Goal: Transaction & Acquisition: Purchase product/service

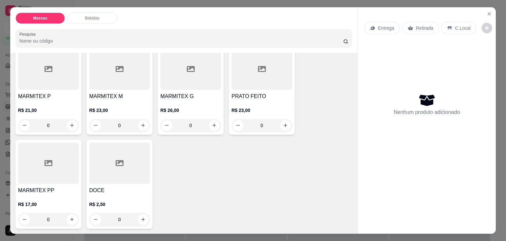
scroll to position [33, 0]
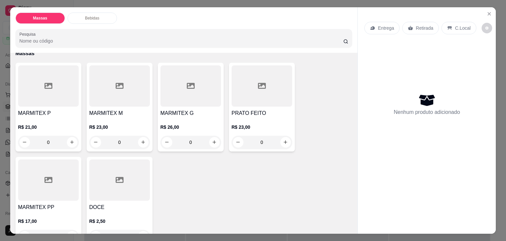
click at [117, 101] on div at bounding box center [119, 85] width 61 height 41
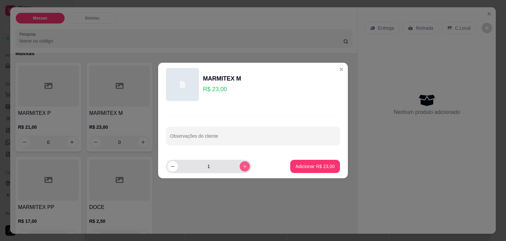
click at [243, 165] on icon "increase-product-quantity" at bounding box center [245, 166] width 5 height 5
type input "3"
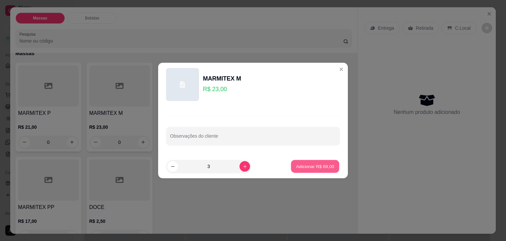
click at [311, 165] on p "Adicionar R$ 69,00" at bounding box center [315, 166] width 38 height 6
type input "3"
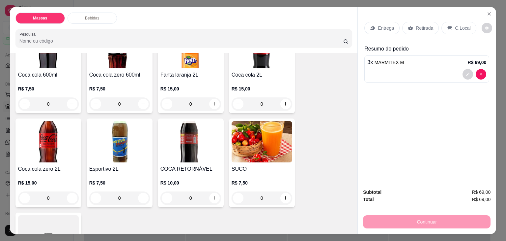
scroll to position [429, 0]
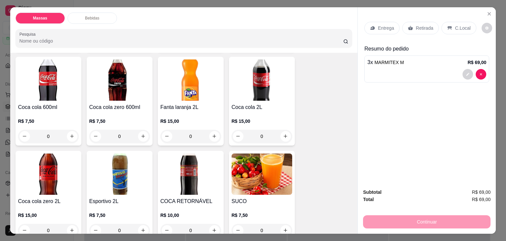
click at [175, 160] on img at bounding box center [191, 173] width 61 height 41
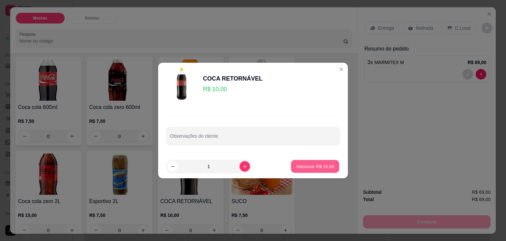
click at [297, 166] on p "Adicionar R$ 10,00" at bounding box center [315, 166] width 38 height 6
type input "1"
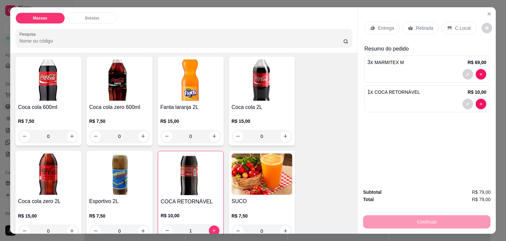
click at [383, 25] on p "Entrega" at bounding box center [386, 28] width 16 height 7
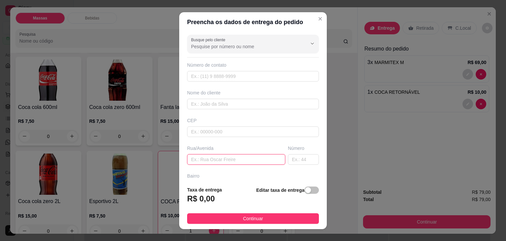
click at [236, 162] on input "text" at bounding box center [236, 159] width 98 height 11
type input "CREMA"
click at [305, 192] on div "button" at bounding box center [308, 190] width 6 height 6
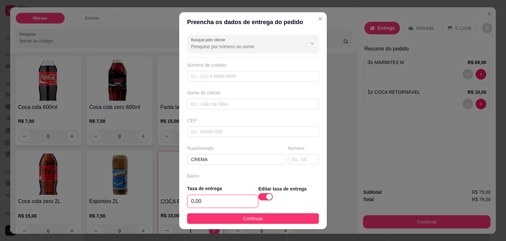
click at [243, 201] on input "0,00" at bounding box center [223, 201] width 71 height 13
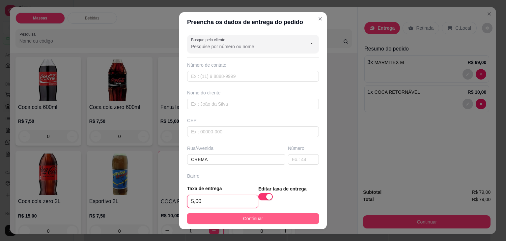
type input "5,00"
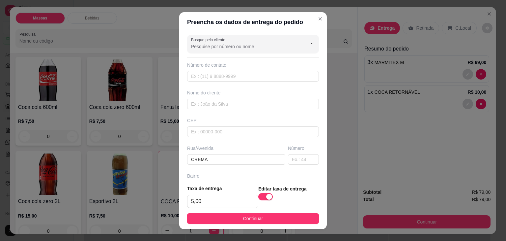
click at [243, 217] on span "Continuar" at bounding box center [253, 218] width 20 height 7
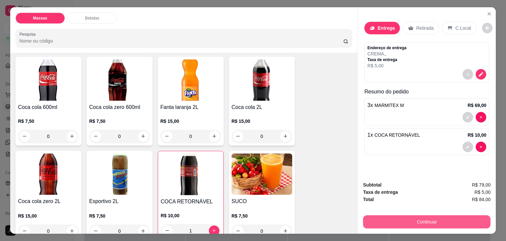
click at [374, 219] on button "Continuar" at bounding box center [427, 221] width 128 height 13
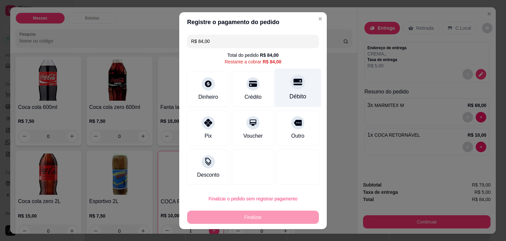
drag, startPoint x: 298, startPoint y: 101, endPoint x: 293, endPoint y: 124, distance: 23.6
click at [298, 101] on div "Débito" at bounding box center [298, 87] width 46 height 39
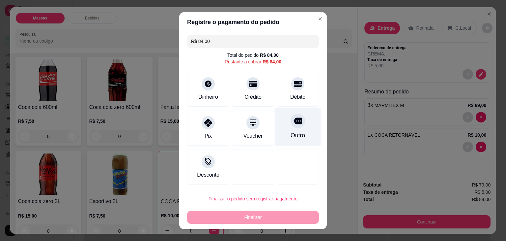
type input "R$ 0,00"
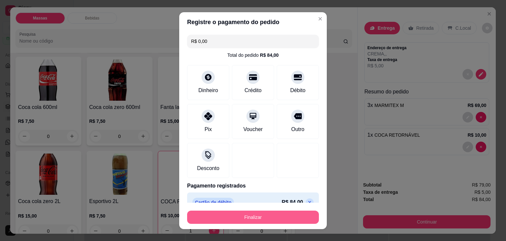
click at [277, 219] on button "Finalizar" at bounding box center [253, 216] width 132 height 13
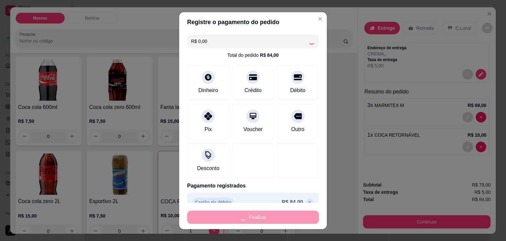
type input "0"
type input "-R$ 84,00"
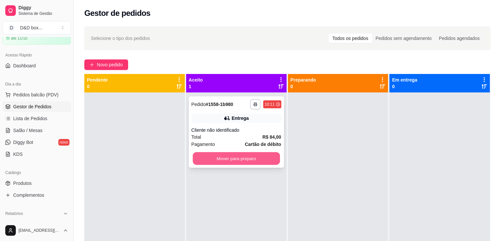
click at [262, 157] on button "Mover para preparo" at bounding box center [236, 158] width 87 height 13
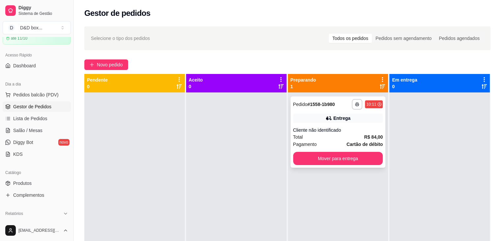
click at [311, 132] on div "Cliente não identificado" at bounding box center [338, 130] width 90 height 7
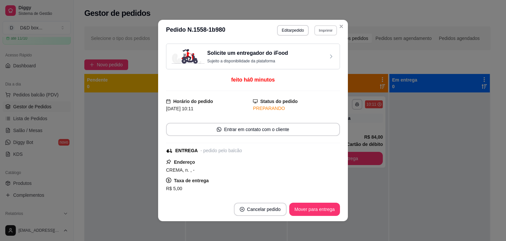
click at [325, 31] on button "Imprimir" at bounding box center [325, 30] width 23 height 10
click at [313, 55] on button "IMPRESSORA" at bounding box center [312, 53] width 48 height 11
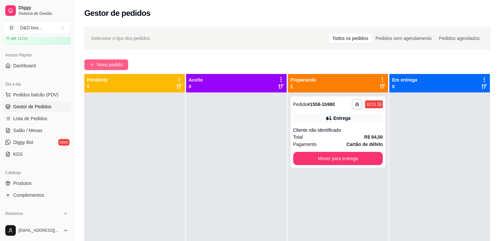
click at [115, 62] on span "Novo pedido" at bounding box center [110, 64] width 26 height 7
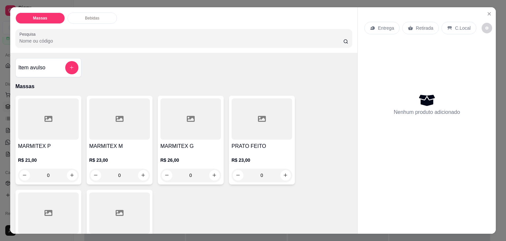
click at [245, 145] on h4 "PRATO FEITO" at bounding box center [262, 146] width 61 height 8
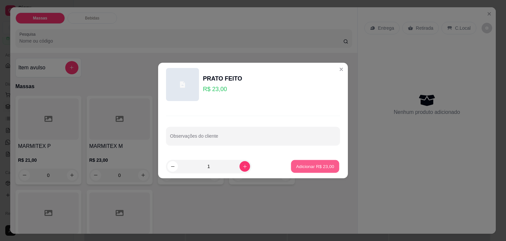
click at [297, 168] on p "Adicionar R$ 23,00" at bounding box center [315, 166] width 38 height 6
type input "1"
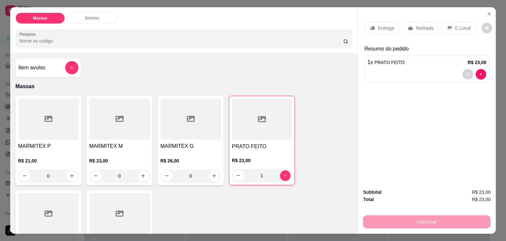
click at [374, 216] on div "Continuar" at bounding box center [427, 220] width 128 height 15
drag, startPoint x: 417, startPoint y: 24, endPoint x: 426, endPoint y: 129, distance: 105.2
click at [417, 27] on p "Retirada" at bounding box center [424, 28] width 17 height 7
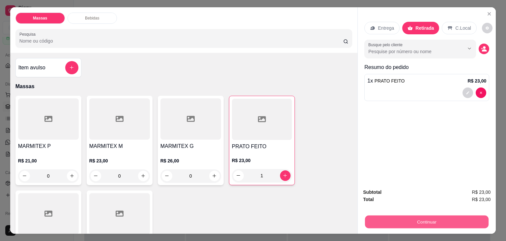
click at [434, 218] on button "Continuar" at bounding box center [427, 221] width 124 height 13
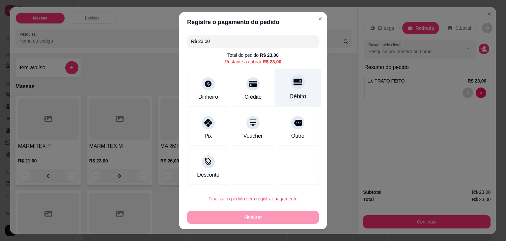
click at [290, 98] on div "Débito" at bounding box center [298, 96] width 17 height 9
type input "R$ 0,00"
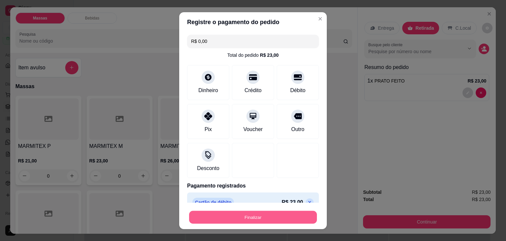
click at [257, 219] on button "Finalizar" at bounding box center [253, 216] width 128 height 13
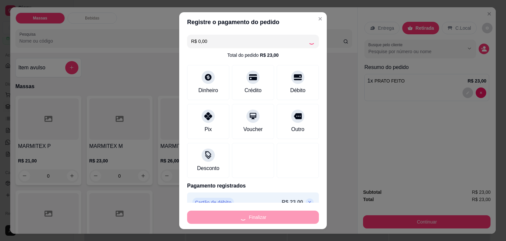
type input "0"
type input "-R$ 23,00"
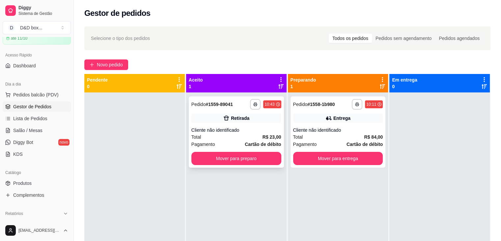
click at [227, 120] on icon at bounding box center [226, 118] width 7 height 7
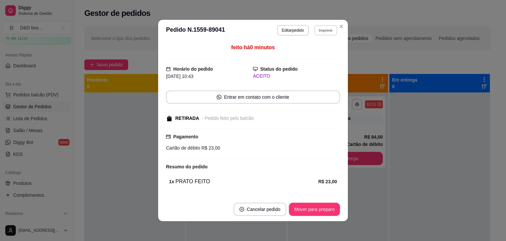
click at [322, 30] on button "Imprimir" at bounding box center [325, 30] width 23 height 10
click at [327, 53] on button "IMPRESSORA" at bounding box center [311, 53] width 46 height 10
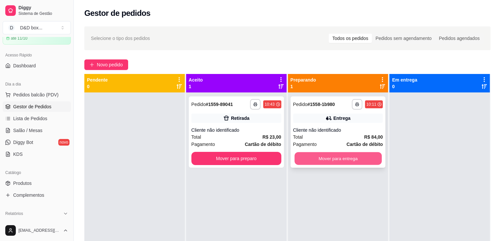
click at [323, 163] on button "Mover para entrega" at bounding box center [338, 158] width 87 height 13
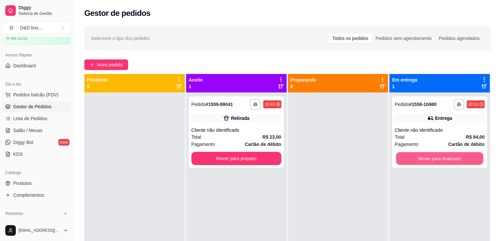
click at [429, 163] on button "Mover para finalizado" at bounding box center [439, 158] width 87 height 13
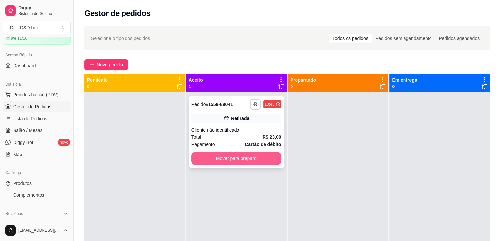
click at [272, 161] on button "Mover para preparo" at bounding box center [237, 158] width 90 height 13
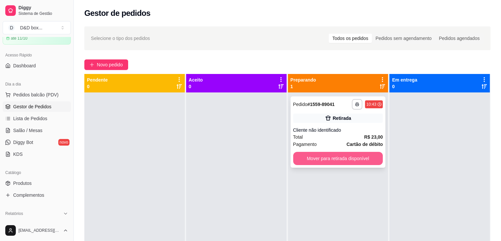
click at [335, 161] on button "Mover para retirada disponível" at bounding box center [338, 158] width 90 height 13
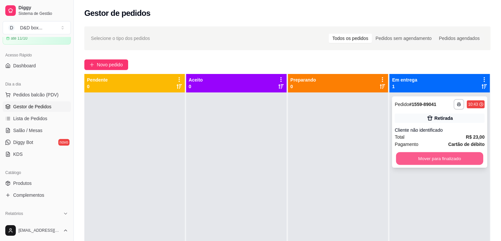
click at [402, 156] on button "Mover para finalizado" at bounding box center [439, 158] width 87 height 13
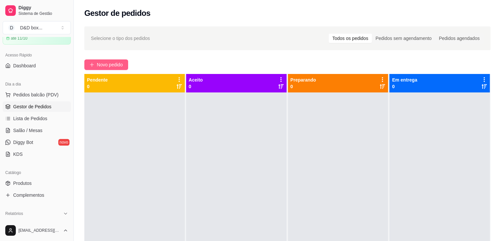
click at [97, 63] on span "Novo pedido" at bounding box center [110, 64] width 26 height 7
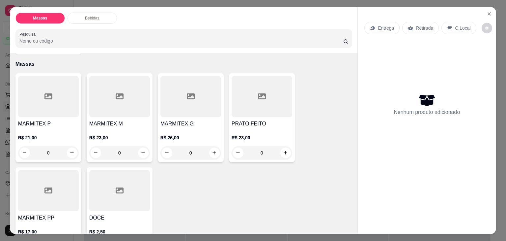
scroll to position [33, 0]
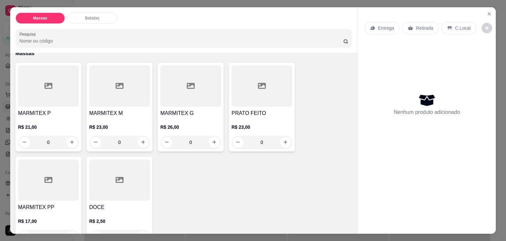
click at [124, 112] on h4 "MARMITEX M" at bounding box center [119, 113] width 61 height 8
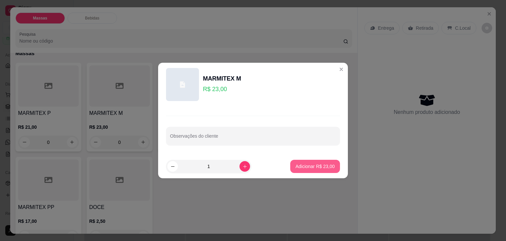
click at [328, 168] on p "Adicionar R$ 23,00" at bounding box center [315, 166] width 39 height 7
type input "1"
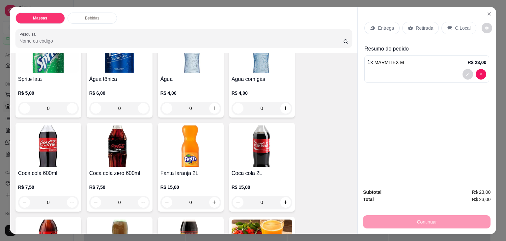
scroll to position [527, 0]
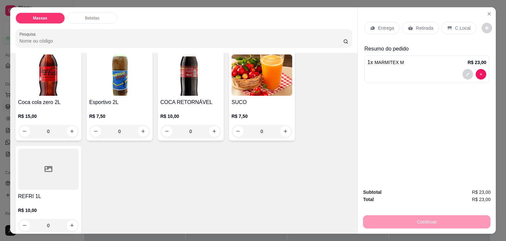
click at [141, 86] on img at bounding box center [119, 74] width 61 height 41
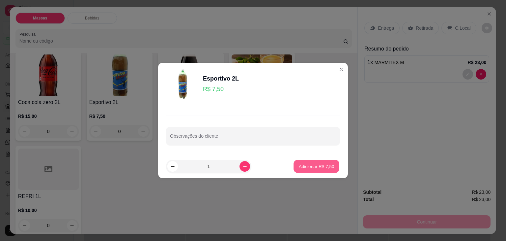
click at [299, 164] on p "Adicionar R$ 7,50" at bounding box center [317, 166] width 36 height 6
type input "1"
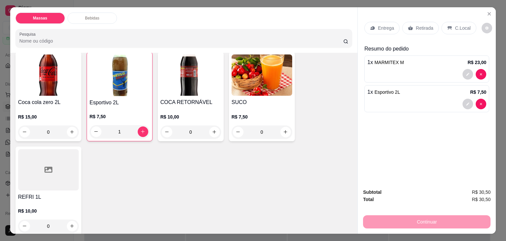
click at [423, 25] on p "Retirada" at bounding box center [424, 28] width 17 height 7
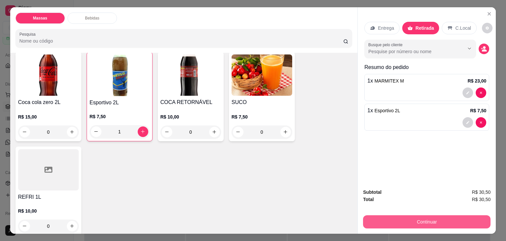
click at [421, 220] on button "Continuar" at bounding box center [427, 221] width 128 height 13
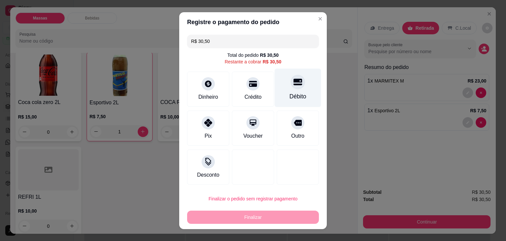
click at [291, 86] on div at bounding box center [298, 82] width 15 height 15
type input "R$ 0,00"
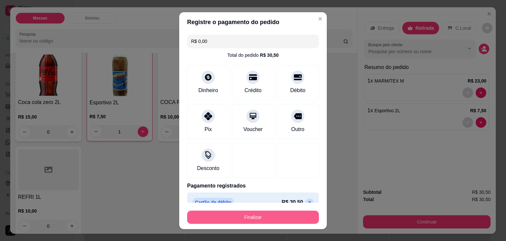
click at [274, 213] on button "Finalizar" at bounding box center [253, 216] width 132 height 13
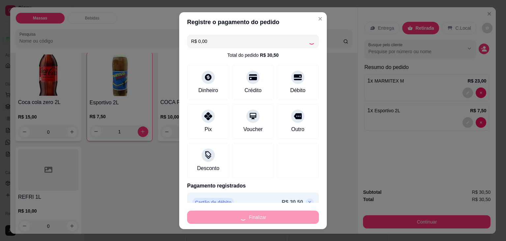
type input "0"
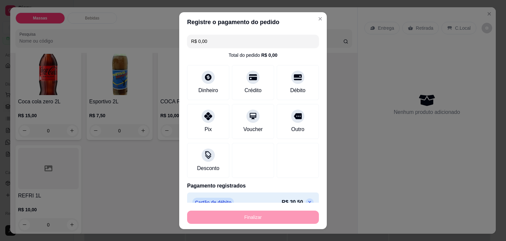
type input "-R$ 30,50"
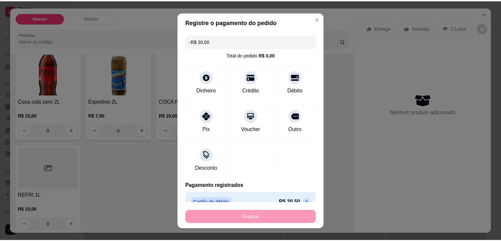
scroll to position [527, 0]
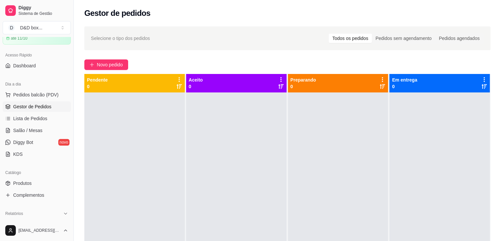
click at [194, 177] on div at bounding box center [236, 212] width 101 height 241
click at [105, 63] on span "Novo pedido" at bounding box center [110, 64] width 26 height 7
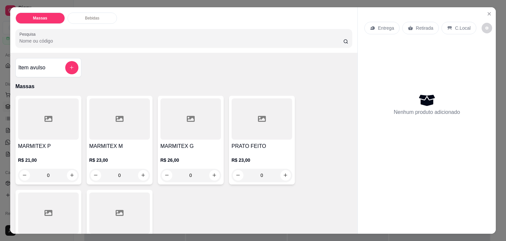
click at [112, 126] on div at bounding box center [119, 118] width 61 height 41
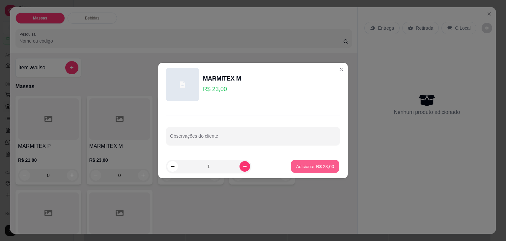
click at [305, 165] on p "Adicionar R$ 23,00" at bounding box center [315, 166] width 38 height 6
type input "1"
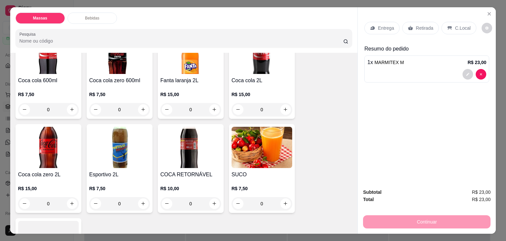
scroll to position [462, 0]
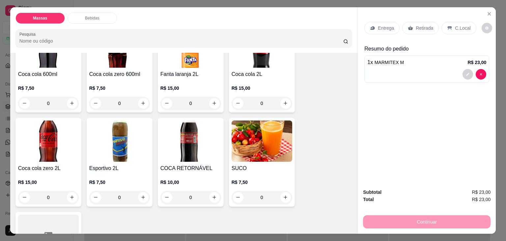
click at [135, 151] on img at bounding box center [119, 140] width 61 height 41
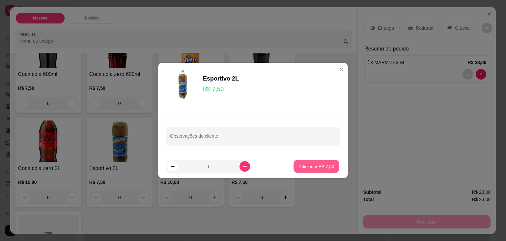
click at [306, 171] on button "Adicionar R$ 7,50" at bounding box center [317, 166] width 46 height 13
type input "1"
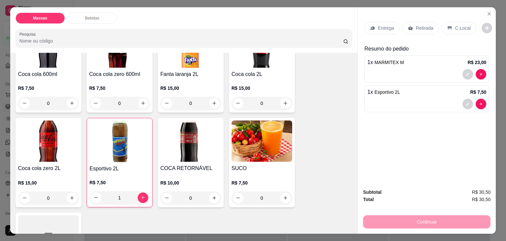
click at [409, 25] on icon at bounding box center [410, 27] width 5 height 5
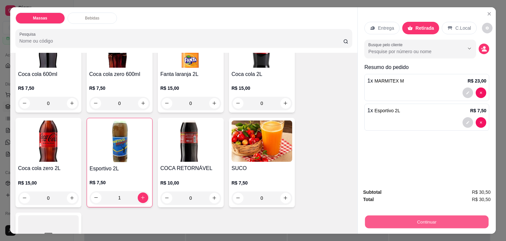
click at [394, 219] on button "Continuar" at bounding box center [427, 221] width 124 height 13
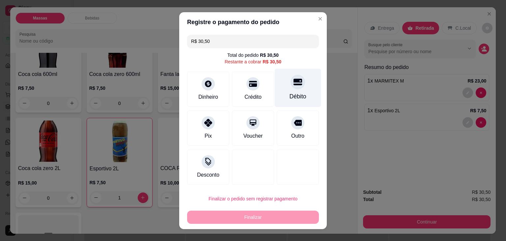
click at [294, 90] on div "Débito" at bounding box center [298, 87] width 46 height 39
type input "R$ 0,00"
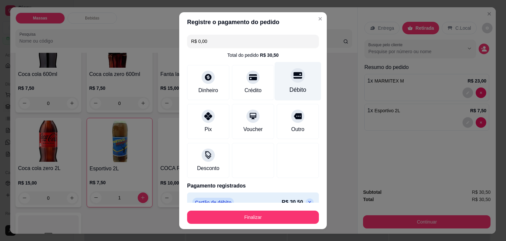
click at [282, 85] on div "Débito" at bounding box center [298, 81] width 46 height 39
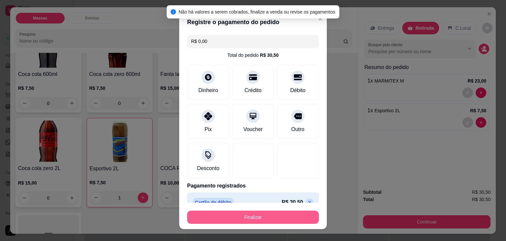
click at [252, 216] on button "Finalizar" at bounding box center [253, 216] width 132 height 13
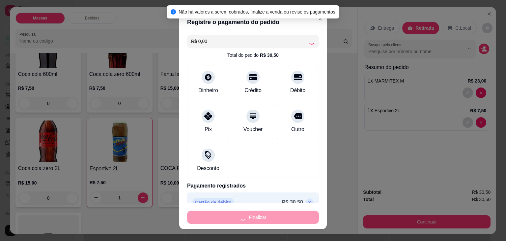
click at [252, 217] on div "Finalizar" at bounding box center [253, 216] width 132 height 13
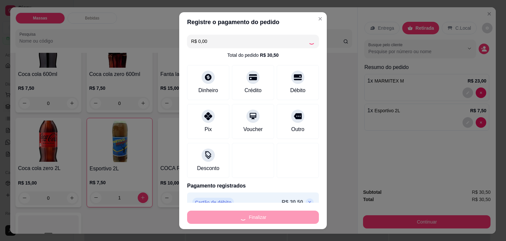
type input "0"
type input "-R$ 30,50"
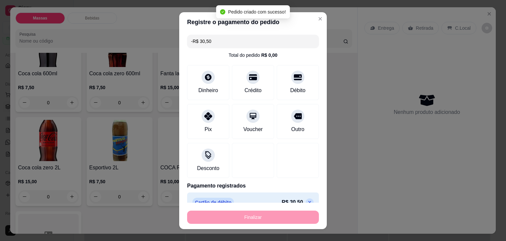
scroll to position [461, 0]
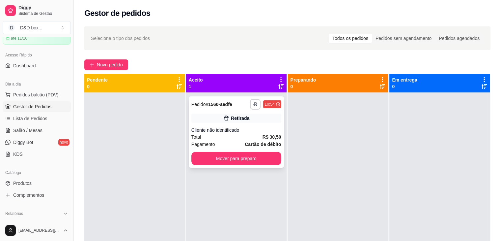
click at [258, 127] on div "Cliente não identificado" at bounding box center [237, 130] width 90 height 7
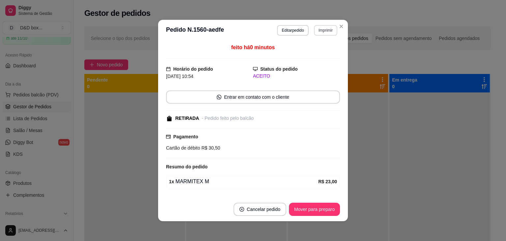
click at [327, 30] on button "Imprimir" at bounding box center [325, 30] width 23 height 11
click at [318, 54] on button "IMPRESSORA" at bounding box center [311, 53] width 46 height 10
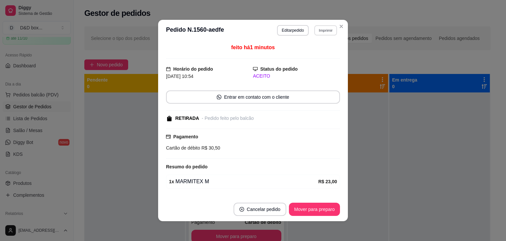
click at [323, 29] on button "Imprimir" at bounding box center [325, 30] width 23 height 10
click at [317, 52] on button "IMPRESSORA" at bounding box center [311, 53] width 46 height 10
click at [324, 28] on button "Imprimir" at bounding box center [325, 30] width 23 height 10
click at [317, 54] on button "IMPRESSORA" at bounding box center [311, 53] width 46 height 10
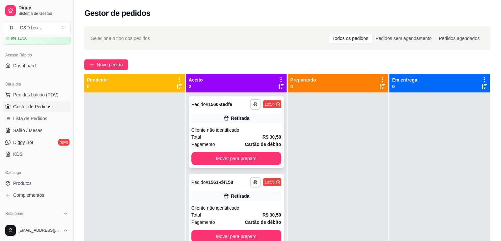
click at [248, 132] on div "Cliente não identificado" at bounding box center [237, 130] width 90 height 7
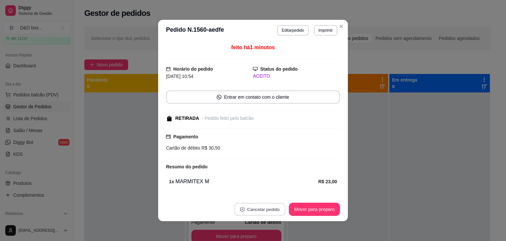
click at [252, 211] on button "Cancelar pedido" at bounding box center [259, 209] width 51 height 13
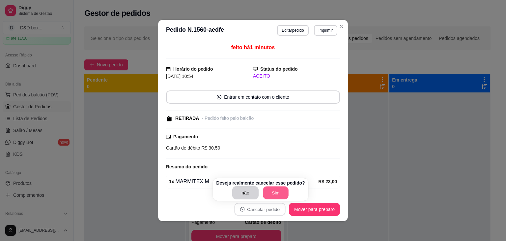
click at [270, 190] on button "Sim" at bounding box center [276, 192] width 26 height 13
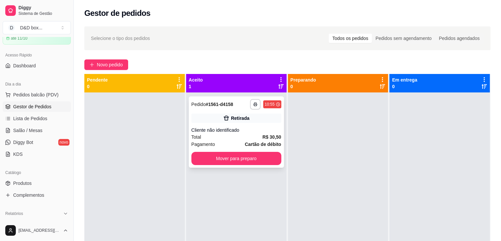
click at [263, 130] on div "Cliente não identificado" at bounding box center [237, 130] width 90 height 7
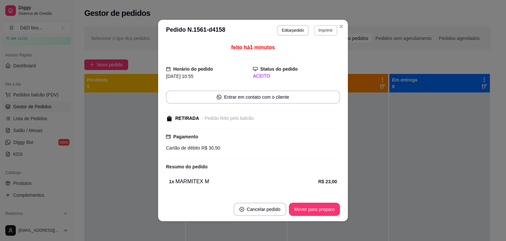
click at [325, 31] on button "Imprimir" at bounding box center [325, 30] width 23 height 11
click at [320, 55] on button "IMPRESSORA" at bounding box center [312, 53] width 48 height 11
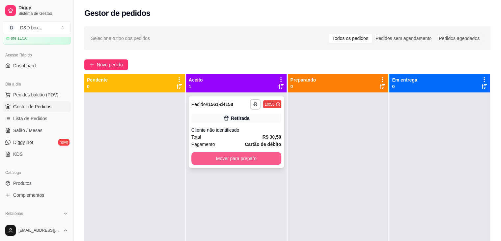
click at [252, 157] on button "Mover para preparo" at bounding box center [237, 158] width 90 height 13
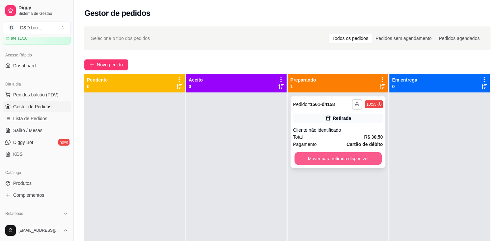
click at [315, 157] on button "Mover para retirada disponível" at bounding box center [338, 158] width 87 height 13
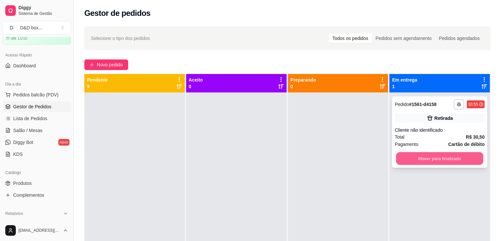
click at [407, 156] on button "Mover para finalizado" at bounding box center [439, 158] width 87 height 13
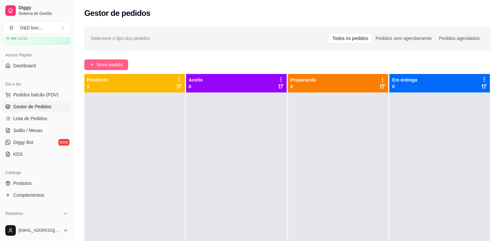
click at [105, 65] on span "Novo pedido" at bounding box center [110, 64] width 26 height 7
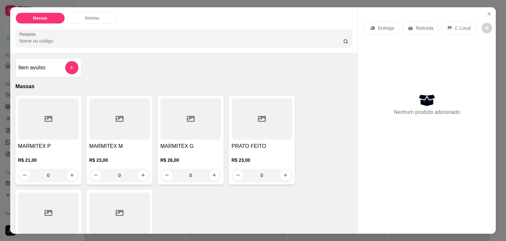
scroll to position [33, 0]
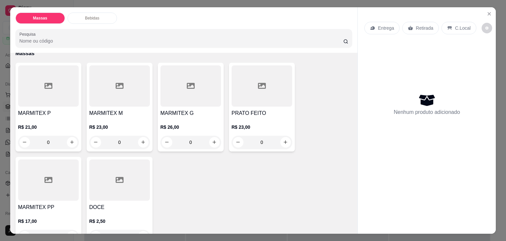
click at [271, 94] on div at bounding box center [262, 85] width 61 height 41
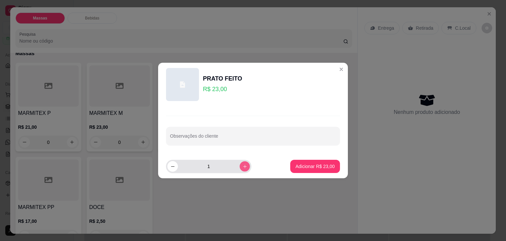
click at [243, 167] on icon "increase-product-quantity" at bounding box center [245, 166] width 5 height 5
type input "2"
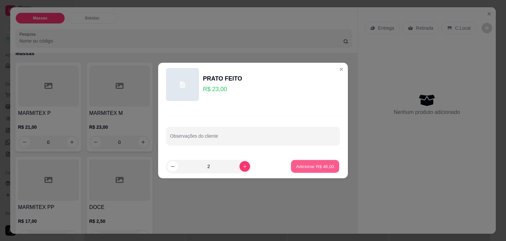
click at [318, 167] on p "Adicionar R$ 46,00" at bounding box center [315, 166] width 38 height 6
type input "2"
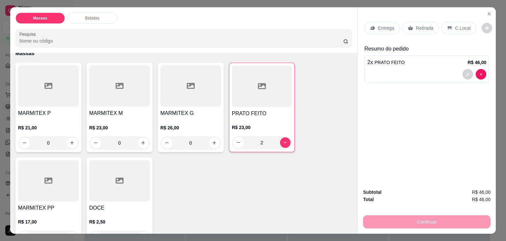
click at [69, 118] on div "R$ 21,00 0" at bounding box center [48, 134] width 61 height 32
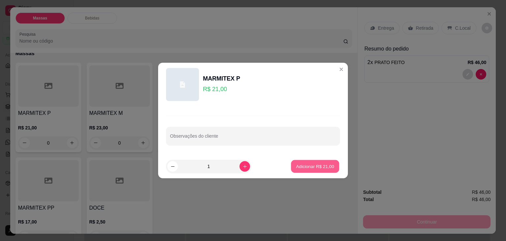
click at [300, 168] on p "Adicionar R$ 21,00" at bounding box center [315, 166] width 38 height 6
type input "1"
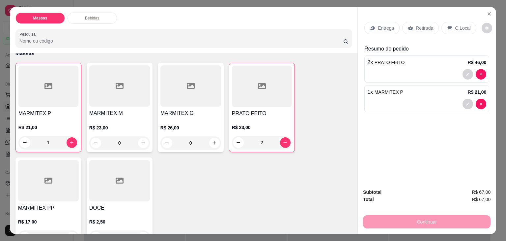
click at [419, 26] on p "Retirada" at bounding box center [424, 28] width 17 height 7
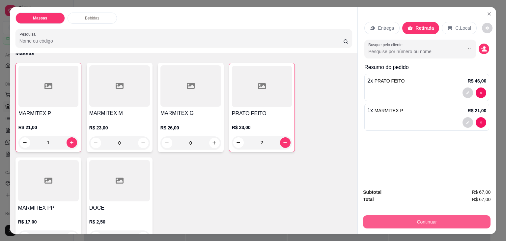
click at [404, 223] on button "Continuar" at bounding box center [427, 221] width 128 height 13
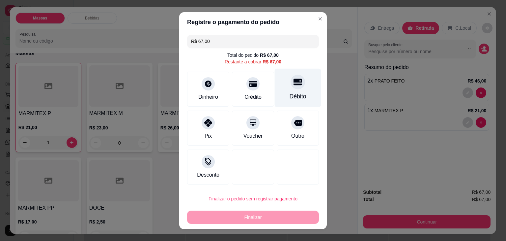
click at [288, 89] on div "Débito" at bounding box center [298, 87] width 46 height 39
type input "R$ 0,00"
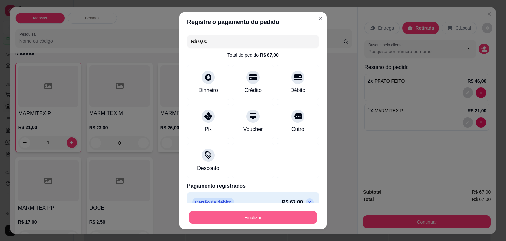
click at [280, 215] on button "Finalizar" at bounding box center [253, 216] width 128 height 13
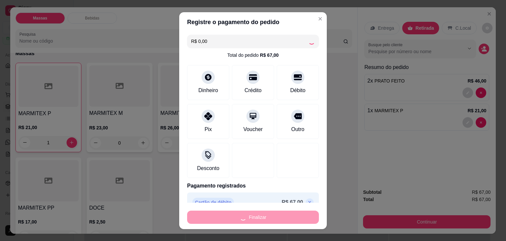
type input "0"
type input "-R$ 67,00"
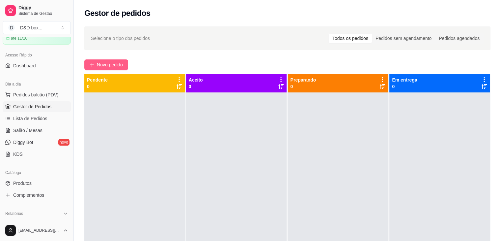
click at [112, 64] on span "Novo pedido" at bounding box center [110, 64] width 26 height 7
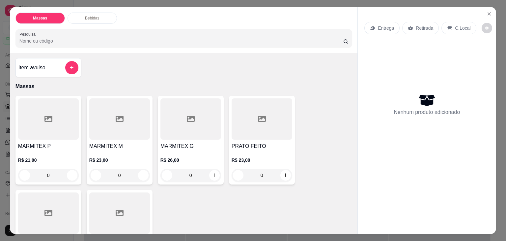
click at [30, 105] on div at bounding box center [48, 118] width 61 height 41
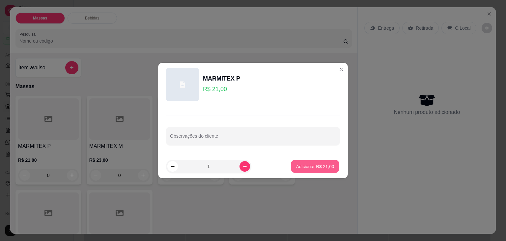
click at [304, 163] on button "Adicionar R$ 21,00" at bounding box center [315, 166] width 48 height 13
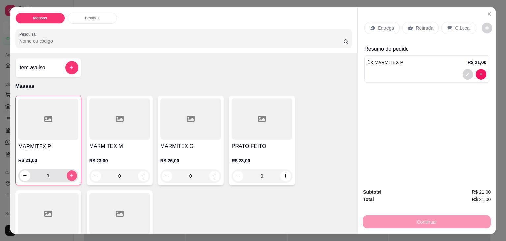
click at [69, 176] on button "increase-product-quantity" at bounding box center [72, 175] width 11 height 11
click at [64, 150] on div "R$ 21,00 3" at bounding box center [48, 166] width 60 height 32
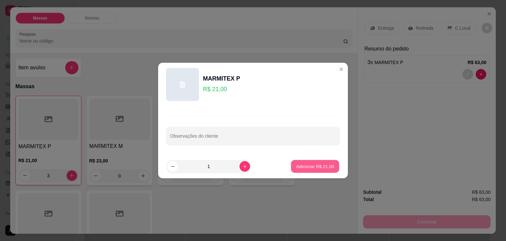
click at [312, 168] on button "Adicionar R$ 21,00" at bounding box center [315, 166] width 48 height 13
type input "4"
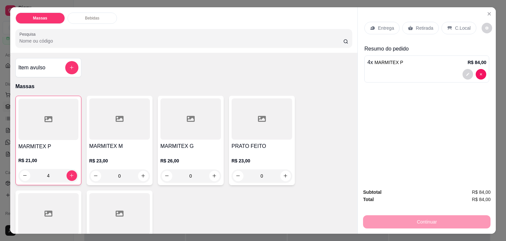
click at [123, 151] on div "R$ 23,00 0" at bounding box center [119, 167] width 61 height 32
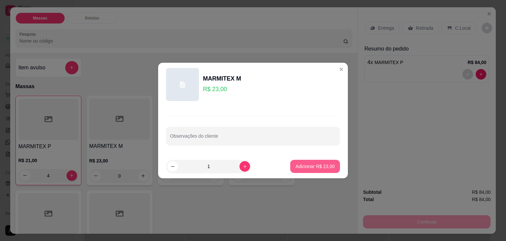
click at [310, 165] on p "Adicionar R$ 23,00" at bounding box center [315, 166] width 39 height 7
type input "1"
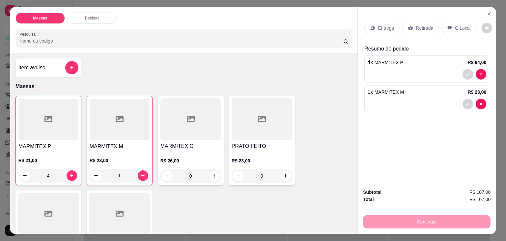
click at [378, 25] on p "Entrega" at bounding box center [386, 28] width 16 height 7
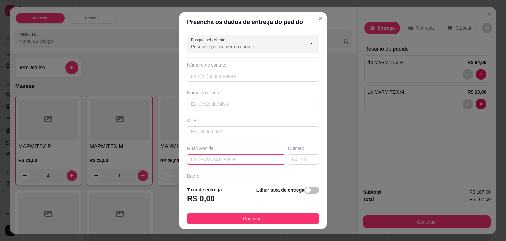
click at [232, 157] on input "text" at bounding box center [236, 159] width 98 height 11
type input "[PERSON_NAME] N 1032 [GEOGRAPHIC_DATA]"
click at [305, 192] on div "button" at bounding box center [308, 190] width 6 height 6
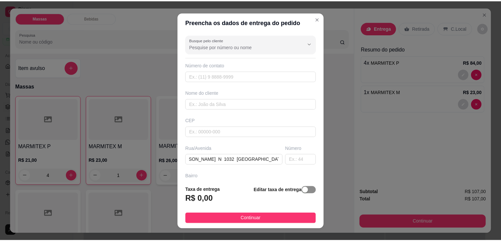
scroll to position [0, 0]
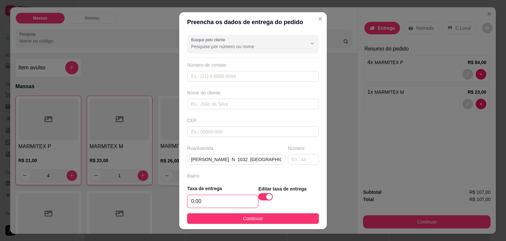
click at [214, 201] on input "0,00" at bounding box center [223, 201] width 71 height 13
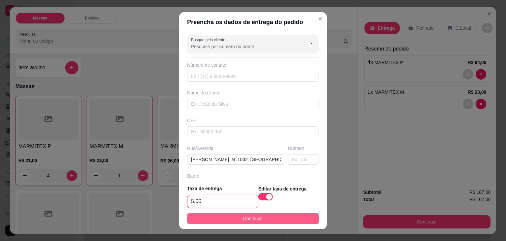
type input "5,00"
click at [225, 218] on button "Continuar" at bounding box center [253, 218] width 132 height 11
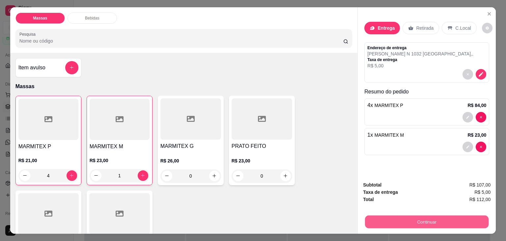
click at [384, 218] on button "Continuar" at bounding box center [427, 221] width 124 height 13
click at [390, 221] on button "Continuar" at bounding box center [427, 221] width 128 height 13
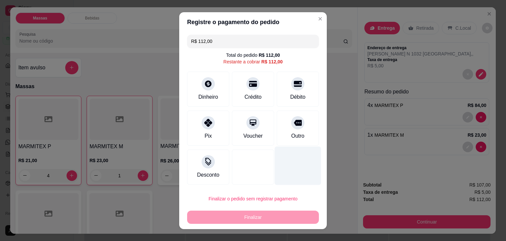
click at [294, 166] on div at bounding box center [298, 165] width 46 height 39
drag, startPoint x: 249, startPoint y: 215, endPoint x: 253, endPoint y: 215, distance: 4.6
click at [253, 215] on div "Finalizar" at bounding box center [253, 216] width 132 height 13
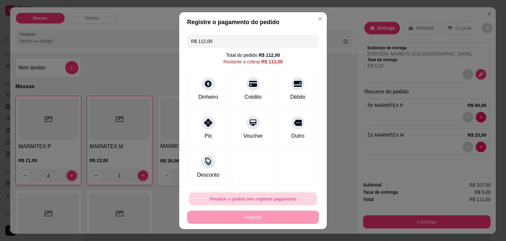
click at [253, 198] on button "Finalizar o pedido sem registrar pagamento" at bounding box center [253, 198] width 128 height 13
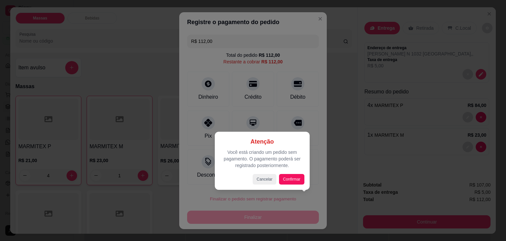
click at [268, 217] on div at bounding box center [253, 120] width 506 height 241
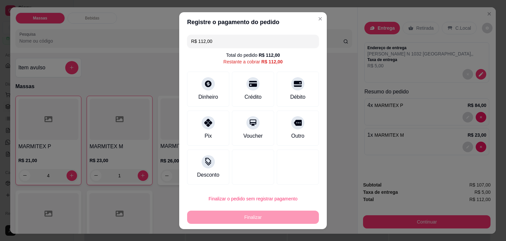
click at [264, 213] on div "Finalizar o pedido sem registrar pagamento Finalizar" at bounding box center [253, 208] width 132 height 32
click at [265, 213] on div "Finalizar" at bounding box center [253, 216] width 132 height 13
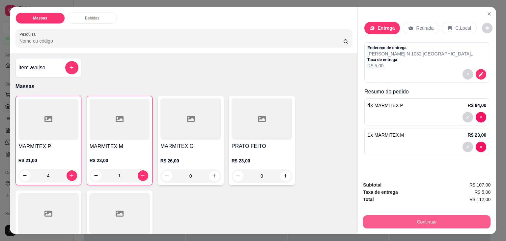
click at [387, 223] on button "Continuar" at bounding box center [427, 221] width 128 height 13
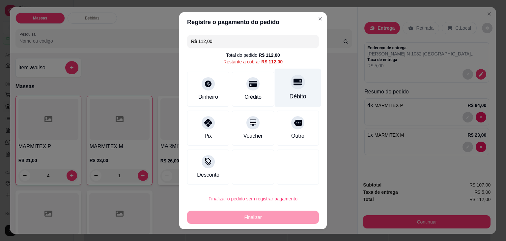
click at [285, 89] on div "Débito" at bounding box center [298, 87] width 46 height 39
type input "R$ 0,00"
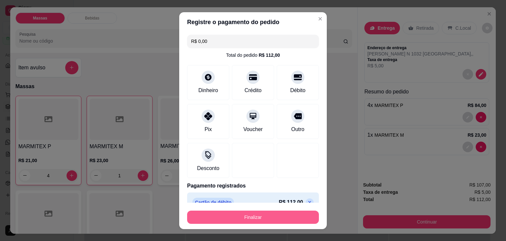
click at [269, 215] on button "Finalizar" at bounding box center [253, 216] width 132 height 13
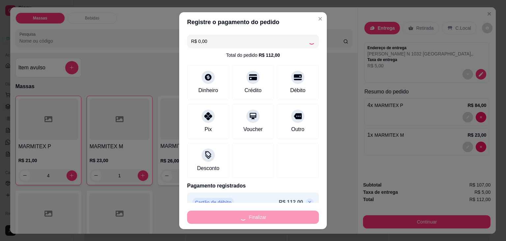
type input "0"
type input "-R$ 112,00"
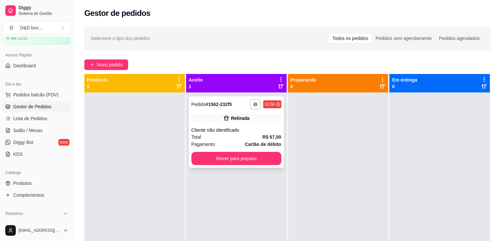
click at [251, 127] on div "Cliente não identificado" at bounding box center [237, 130] width 90 height 7
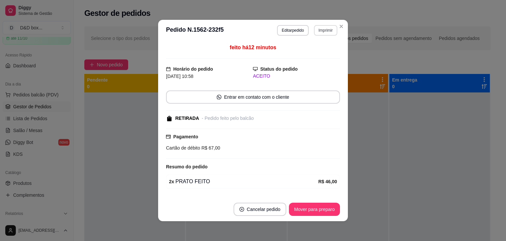
click at [320, 31] on button "Imprimir" at bounding box center [325, 30] width 23 height 11
click at [316, 54] on button "IMPRESSORA" at bounding box center [311, 53] width 46 height 10
click at [326, 28] on button "Imprimir" at bounding box center [325, 30] width 23 height 10
click at [316, 54] on button "IMPRESSORA" at bounding box center [311, 53] width 46 height 10
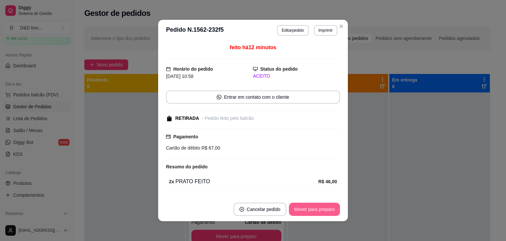
click at [301, 211] on button "Mover para preparo" at bounding box center [314, 208] width 51 height 13
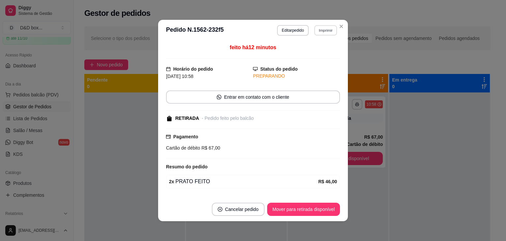
click at [317, 26] on button "Imprimir" at bounding box center [325, 30] width 23 height 10
click at [309, 52] on button "IMPRESSORA" at bounding box center [311, 53] width 46 height 10
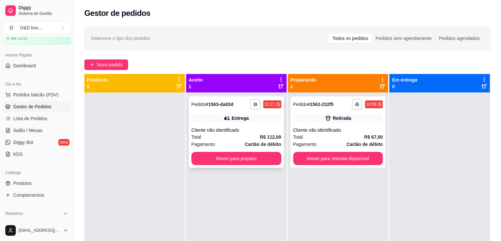
click at [247, 128] on div "Cliente não identificado" at bounding box center [237, 130] width 90 height 7
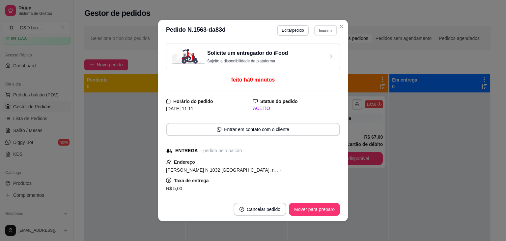
click at [326, 26] on button "Imprimir" at bounding box center [325, 30] width 23 height 10
click at [320, 54] on button "IMPRESSORA" at bounding box center [312, 53] width 48 height 11
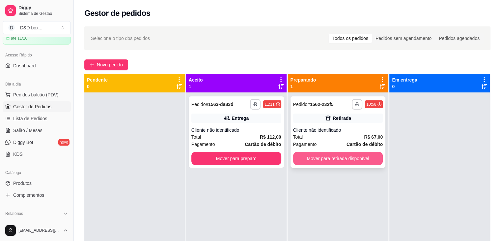
click at [324, 158] on button "Mover para retirada disponível" at bounding box center [338, 158] width 90 height 13
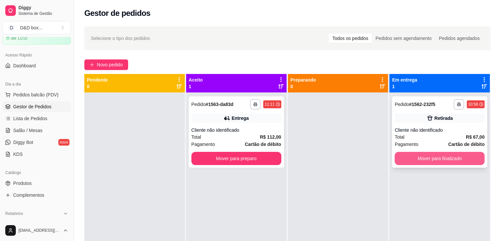
click at [399, 155] on button "Mover para finalizado" at bounding box center [440, 158] width 90 height 13
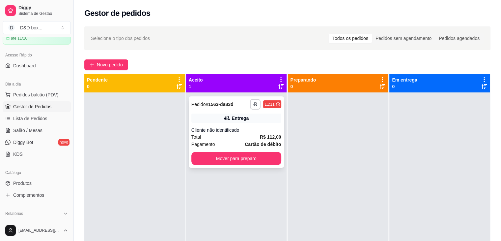
click at [267, 129] on div "Cliente não identificado" at bounding box center [237, 130] width 90 height 7
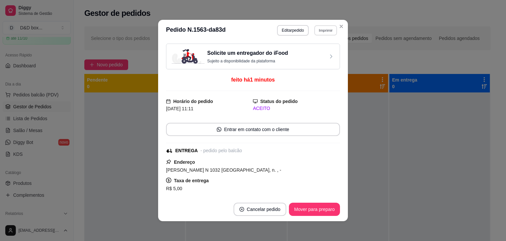
click at [326, 30] on button "Imprimir" at bounding box center [325, 30] width 23 height 10
click at [320, 51] on button "IMPRESSORA" at bounding box center [311, 53] width 46 height 10
